Goal: Find contact information: Find contact information

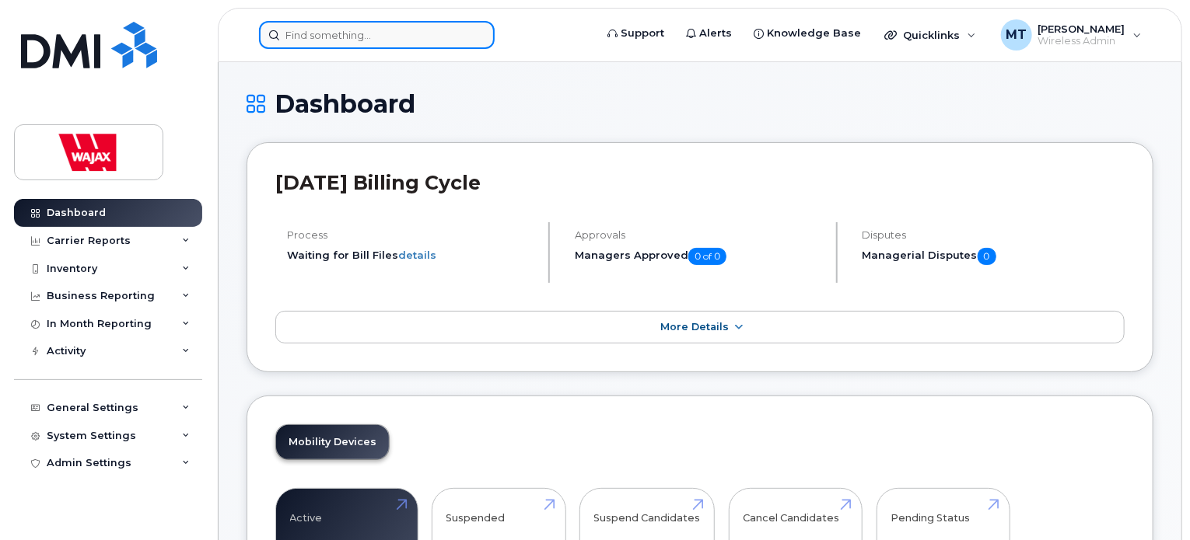
click at [394, 47] on input at bounding box center [377, 35] width 236 height 28
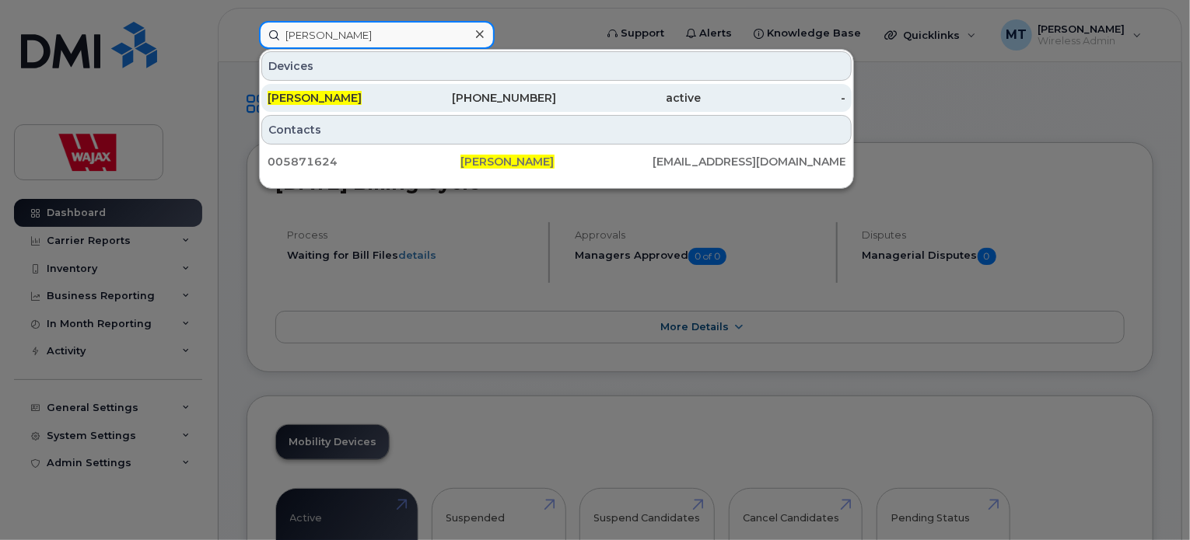
type input "[PERSON_NAME]"
click at [391, 105] on div "[PERSON_NAME]" at bounding box center [340, 98] width 145 height 28
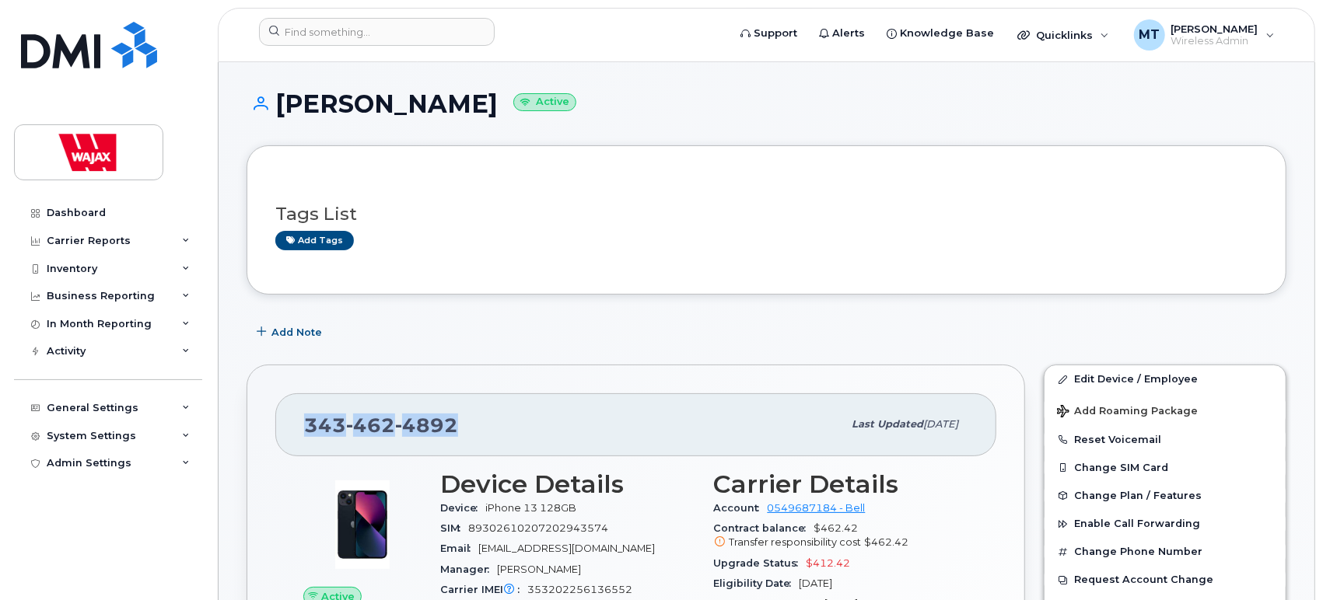
drag, startPoint x: 458, startPoint y: 428, endPoint x: 304, endPoint y: 407, distance: 155.4
click at [304, 407] on div "[PHONE_NUMBER] Last updated [DATE]" at bounding box center [635, 425] width 721 height 62
copy span "[PHONE_NUMBER]"
